Goal: Transaction & Acquisition: Purchase product/service

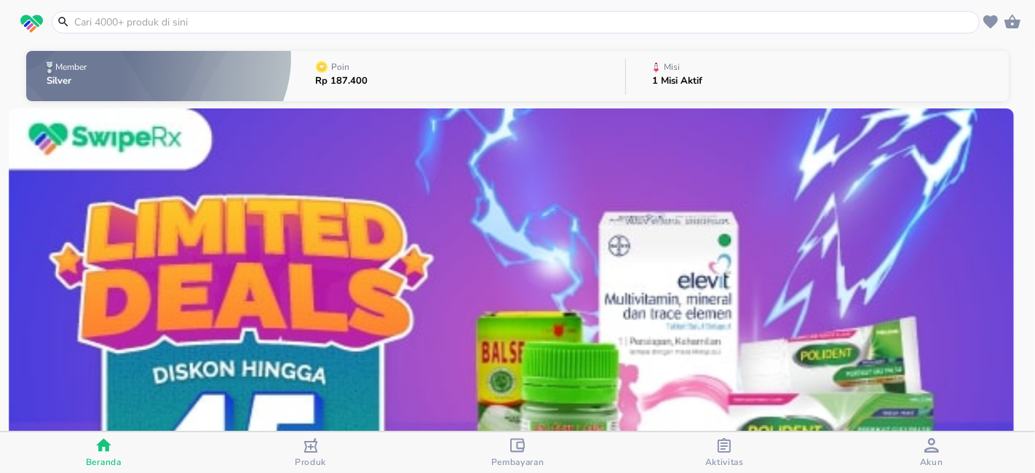
drag, startPoint x: 0, startPoint y: 0, endPoint x: 301, endPoint y: 451, distance: 542.5
click at [301, 451] on div "Produk" at bounding box center [310, 453] width 31 height 30
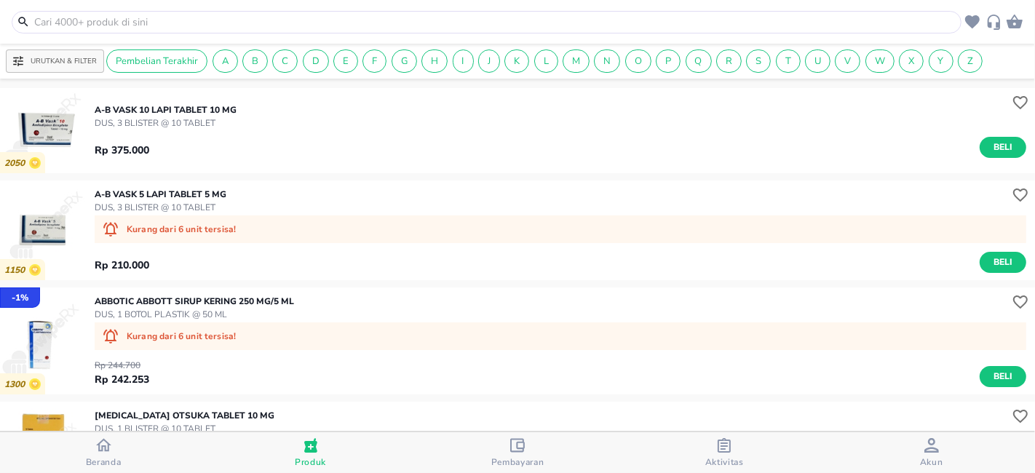
click at [516, 448] on icon "button" at bounding box center [517, 445] width 15 height 15
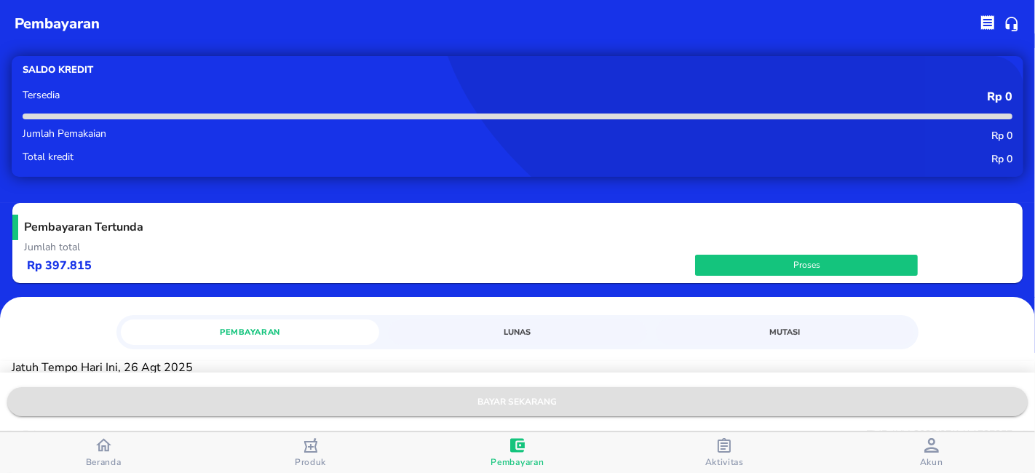
click at [490, 400] on span "bayar sekarang" at bounding box center [517, 401] width 997 height 15
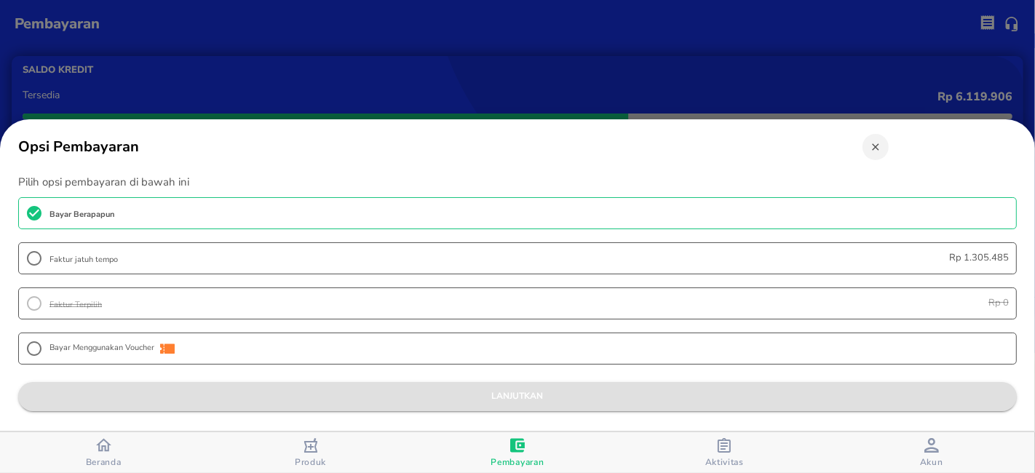
click at [488, 401] on span "lanjutkan" at bounding box center [517, 396] width 975 height 15
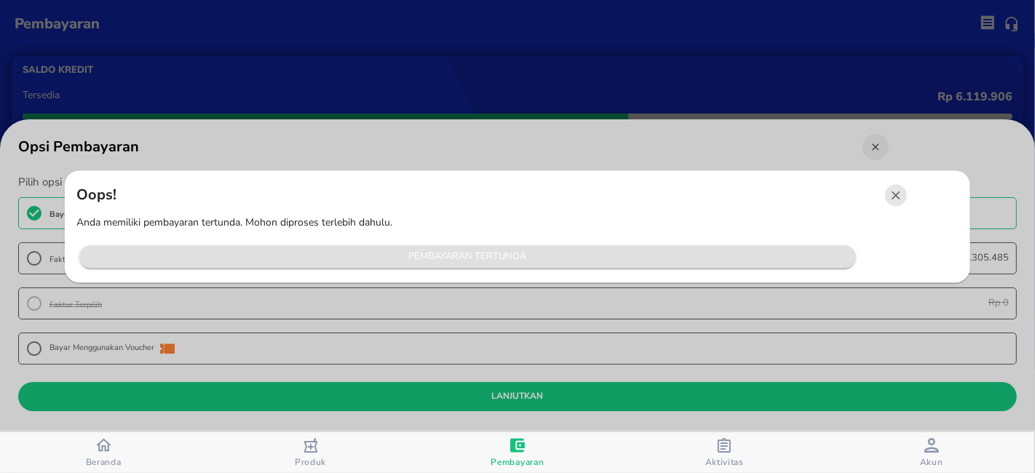
click at [502, 263] on span "Pembayaran Tertunda" at bounding box center [468, 257] width 762 height 17
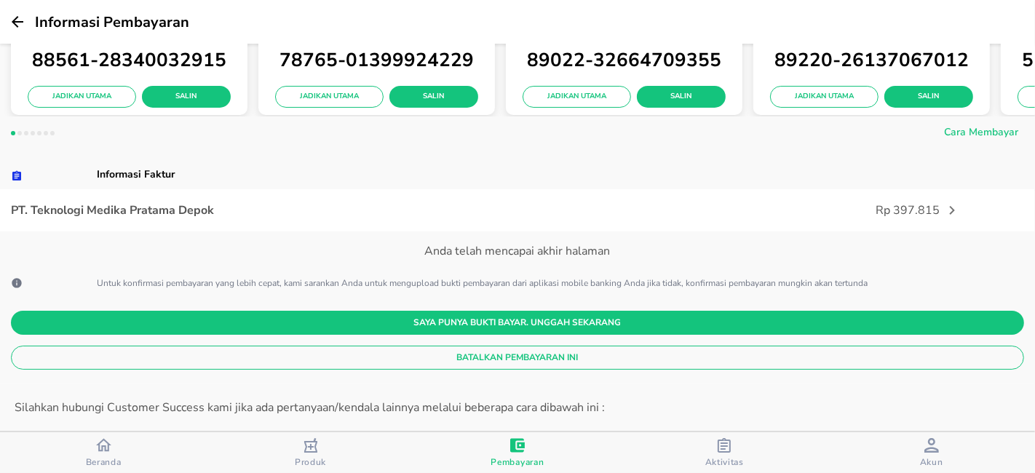
scroll to position [242, 0]
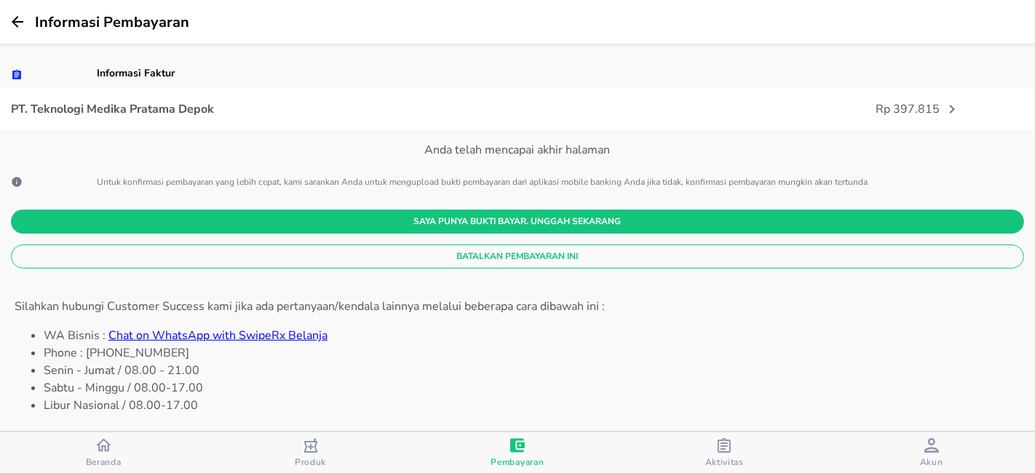
click at [490, 253] on span "Batalkan Pembayaran Ini" at bounding box center [518, 256] width 990 height 15
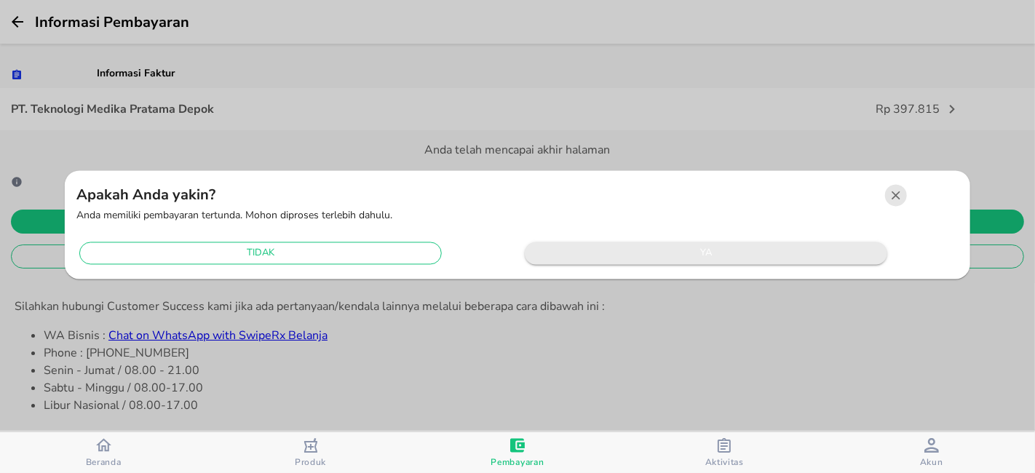
click at [622, 253] on span "ya" at bounding box center [706, 253] width 348 height 17
